Goal: Obtain resource: Obtain resource

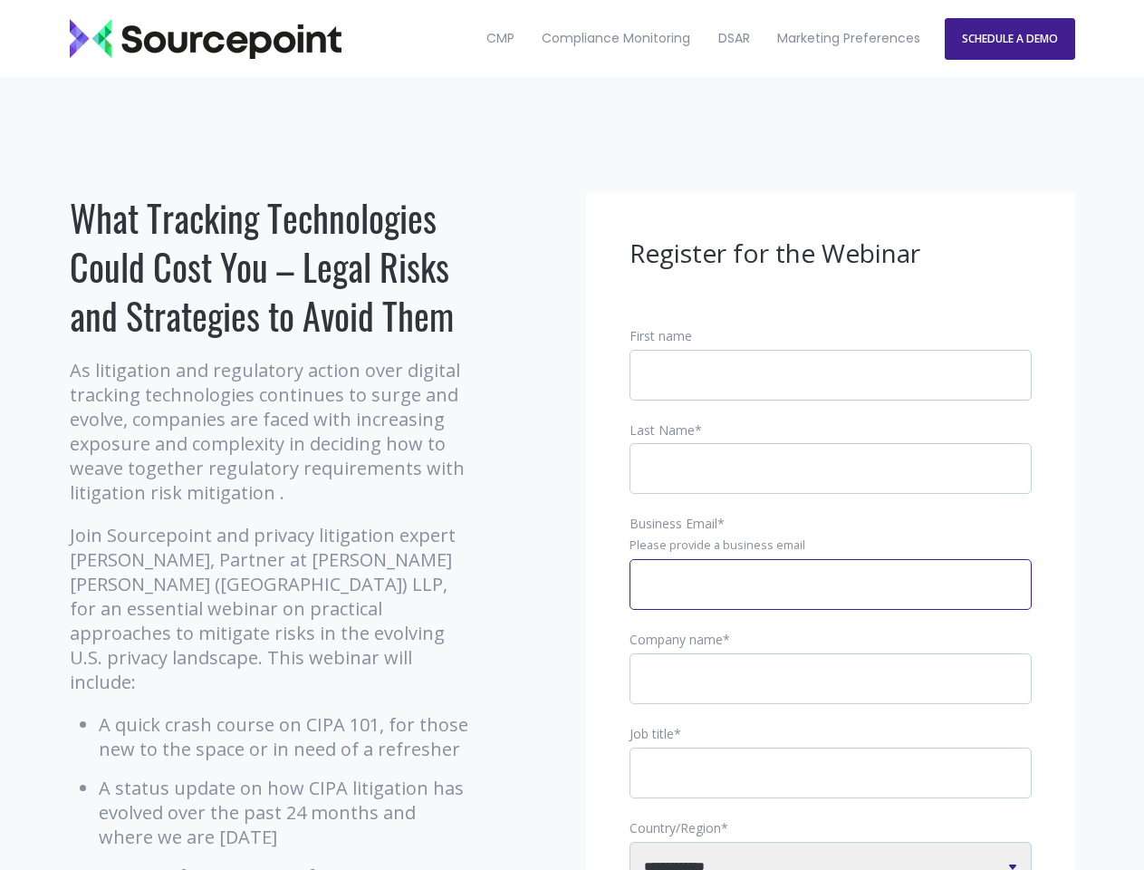
click at [831, 599] on input "Business Email *" at bounding box center [831, 584] width 402 height 51
